Goal: Information Seeking & Learning: Stay updated

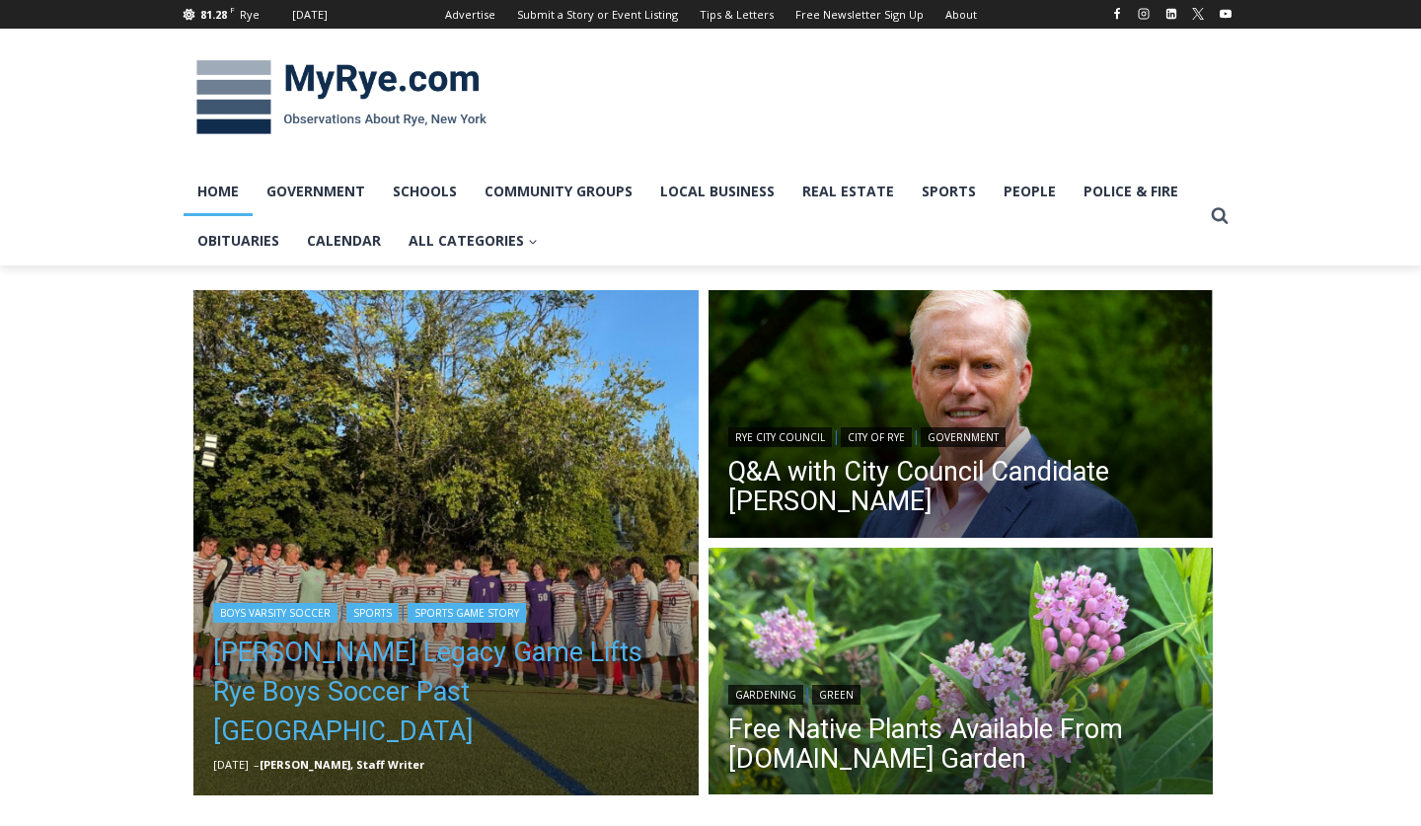
click at [458, 694] on link "[PERSON_NAME] Legacy Game Lifts Rye Boys Soccer Past [GEOGRAPHIC_DATA]" at bounding box center [446, 691] width 466 height 118
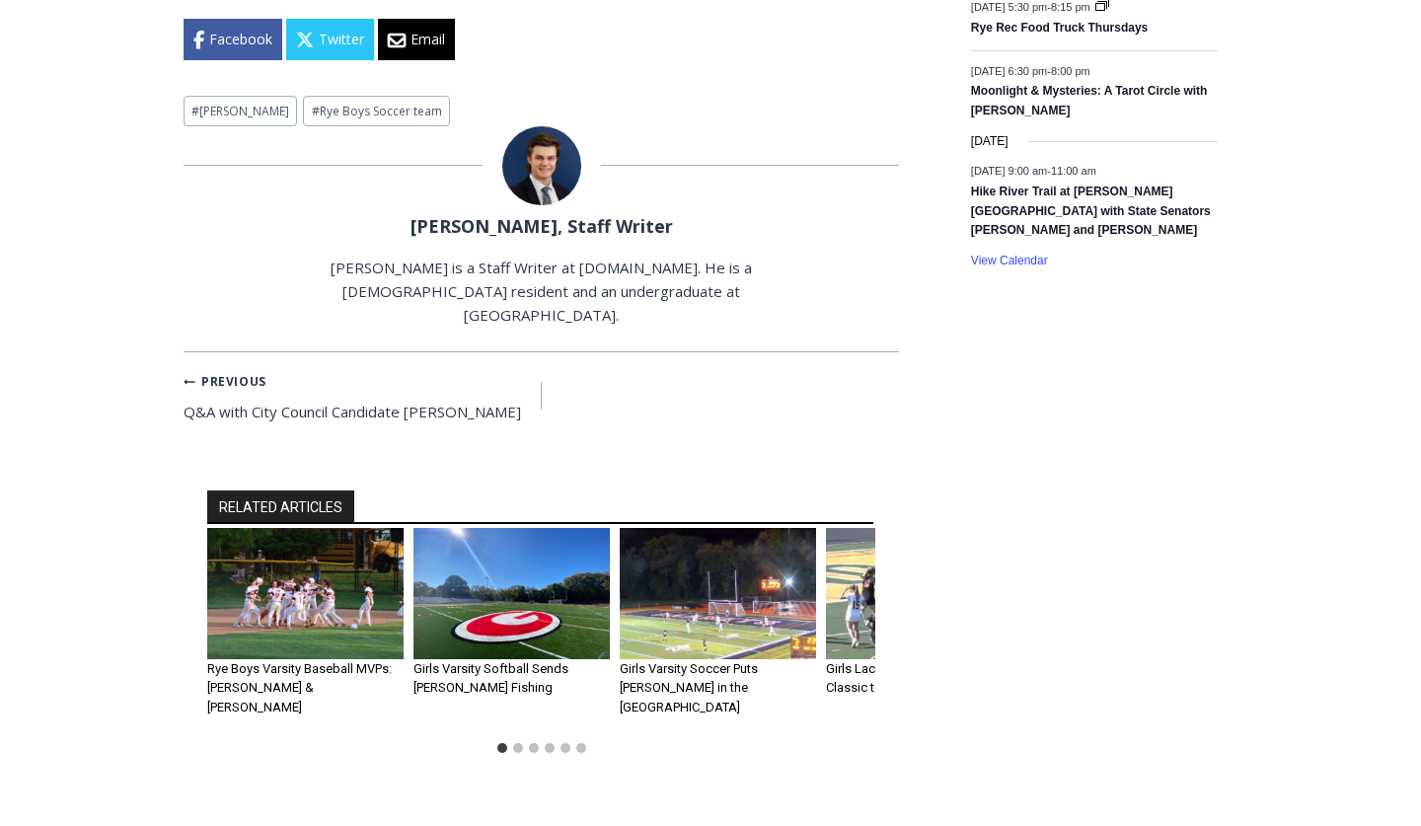
scroll to position [1791, 0]
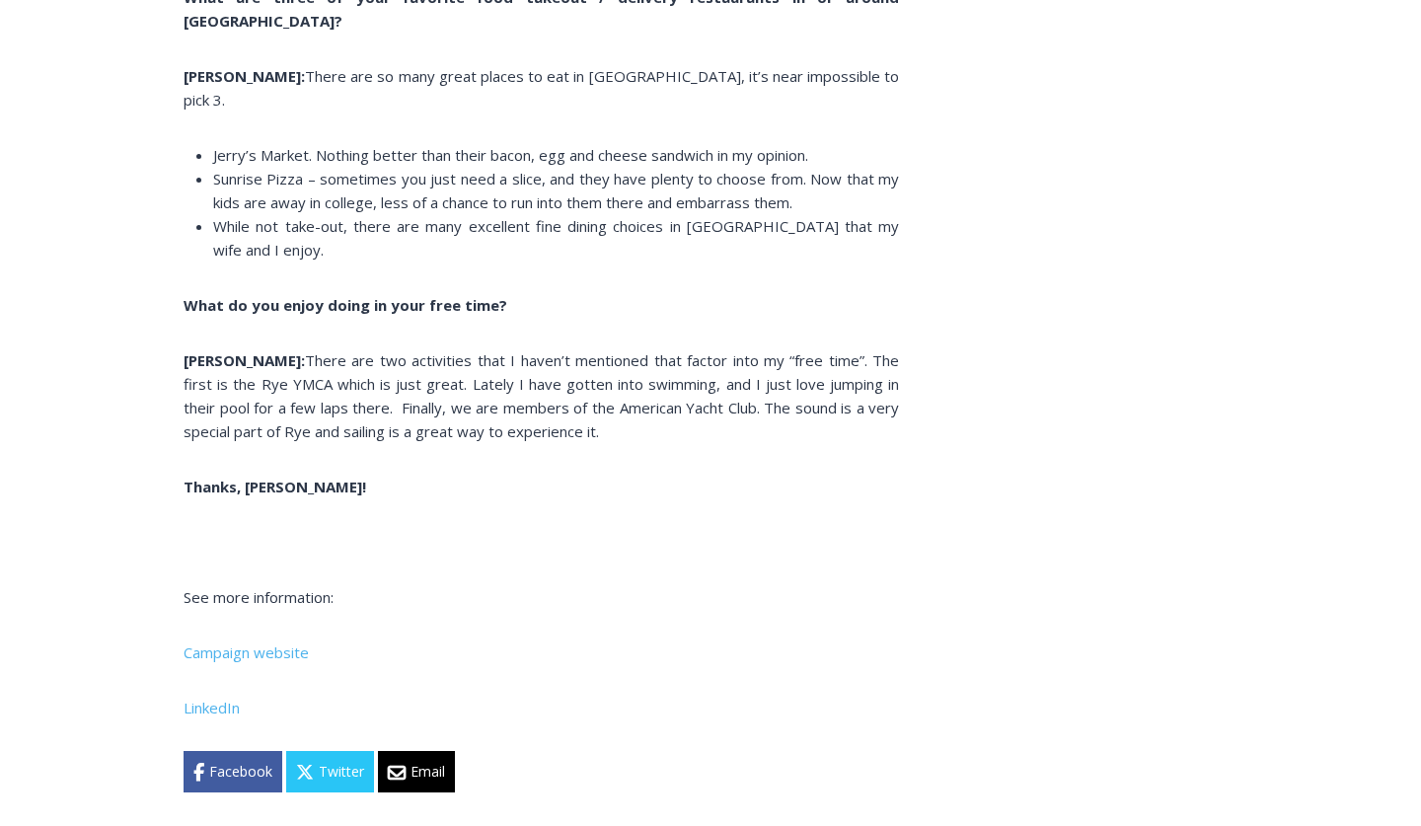
scroll to position [13923, 0]
